Goal: Task Accomplishment & Management: Manage account settings

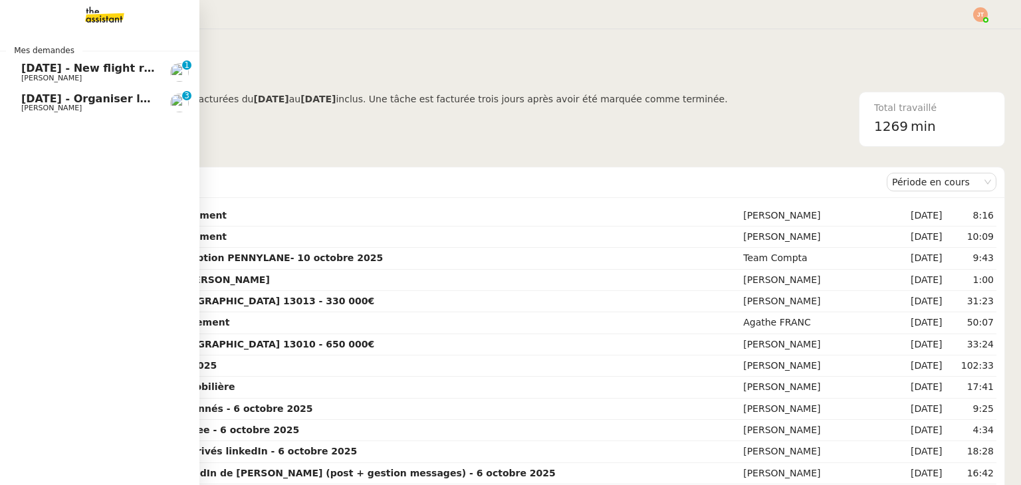
click at [86, 78] on span "[PERSON_NAME]" at bounding box center [88, 78] width 134 height 8
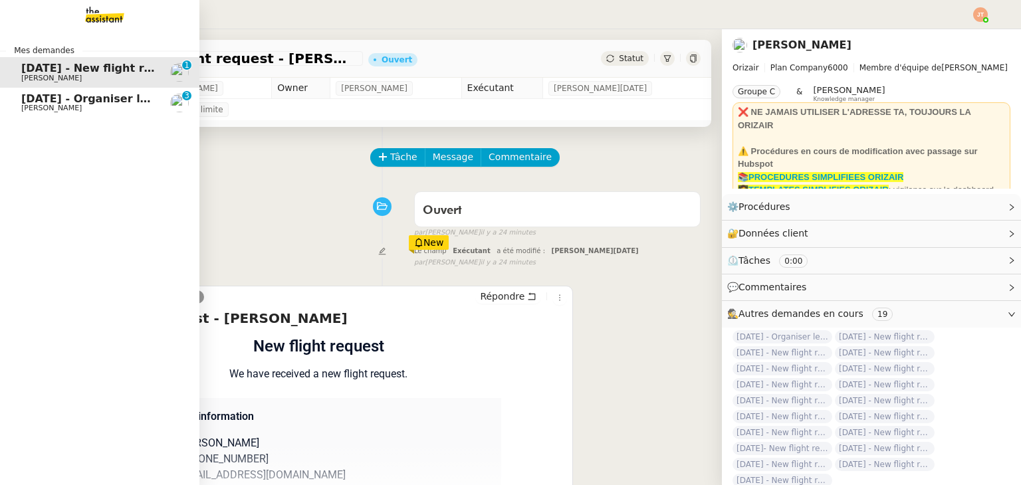
click at [58, 100] on span "[DATE] - Organiser le vol pour [PERSON_NAME] Sperryn-[PERSON_NAME]" at bounding box center [239, 98] width 436 height 13
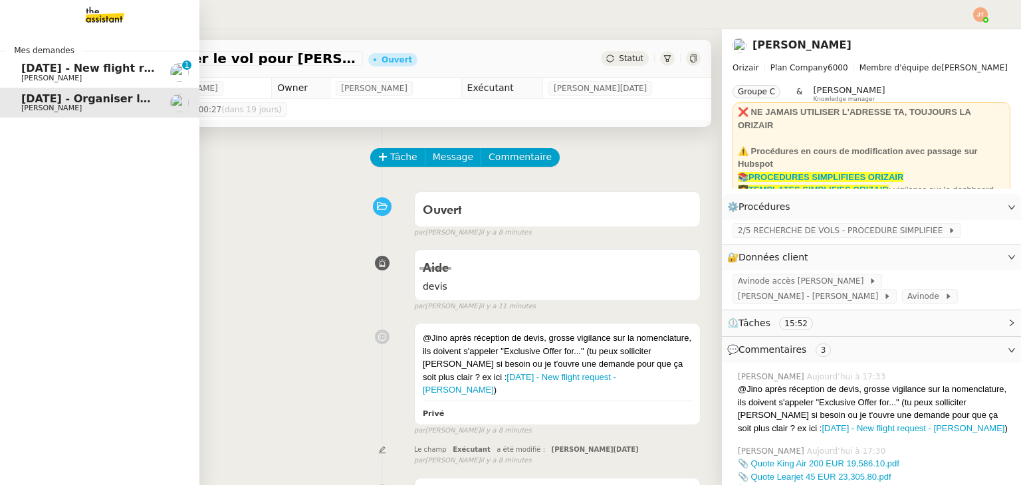
click at [39, 66] on span "[DATE] - New flight request - [PERSON_NAME]" at bounding box center [158, 68] width 274 height 13
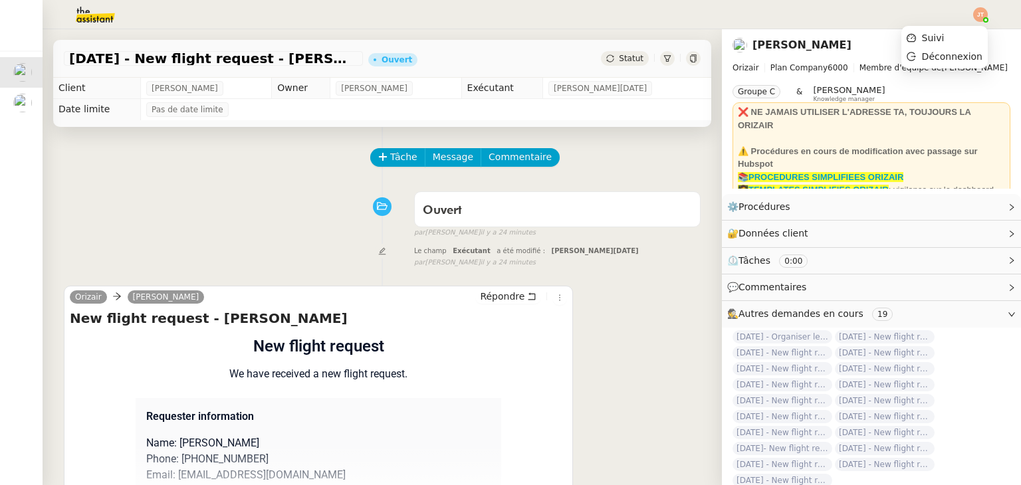
click at [982, 17] on img at bounding box center [980, 14] width 15 height 15
click at [944, 36] on span "Suivi" at bounding box center [933, 38] width 23 height 11
